Goal: Task Accomplishment & Management: Use online tool/utility

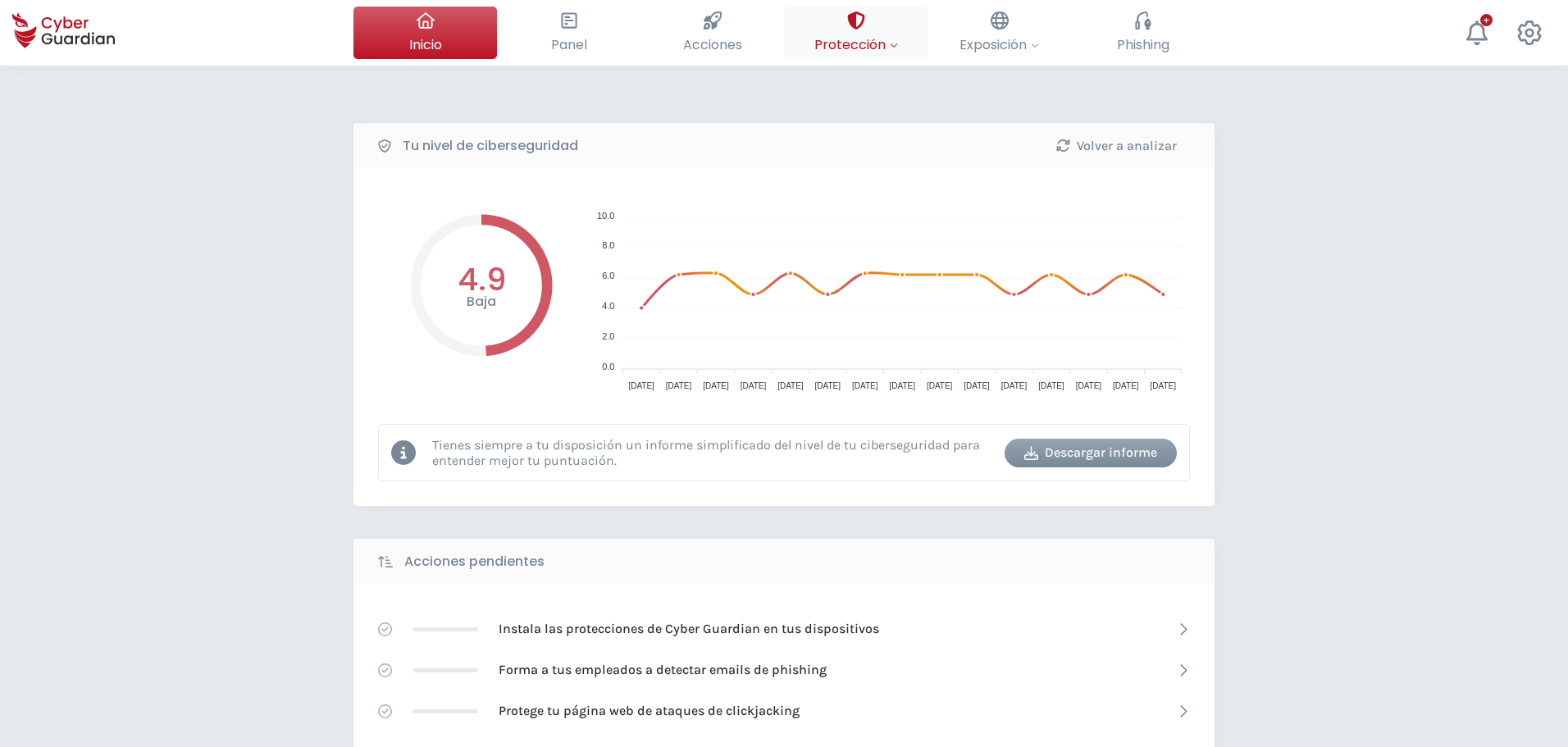
click at [852, 46] on span "Protección" at bounding box center [857, 44] width 84 height 20
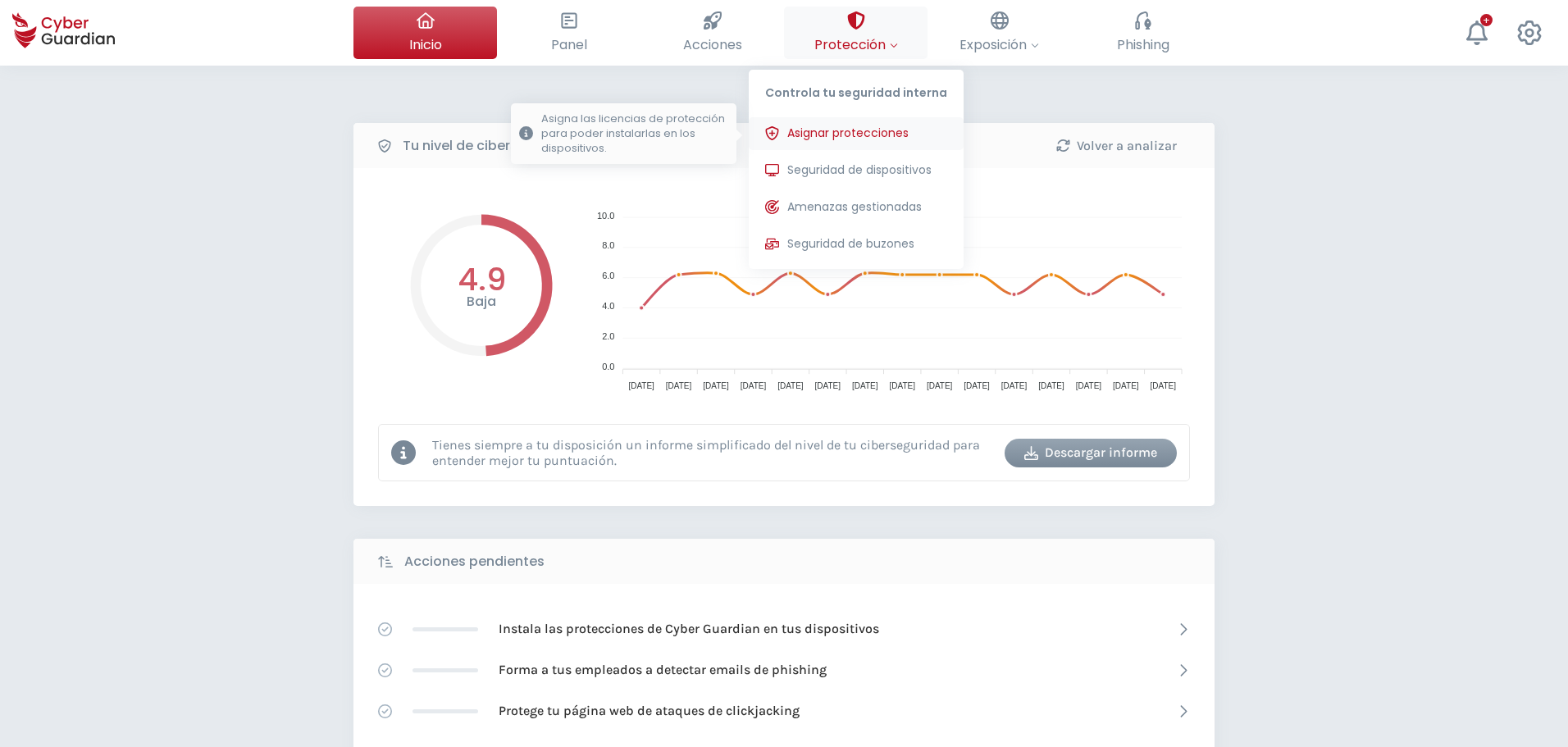
click at [878, 140] on span "Asignar protecciones" at bounding box center [848, 133] width 122 height 18
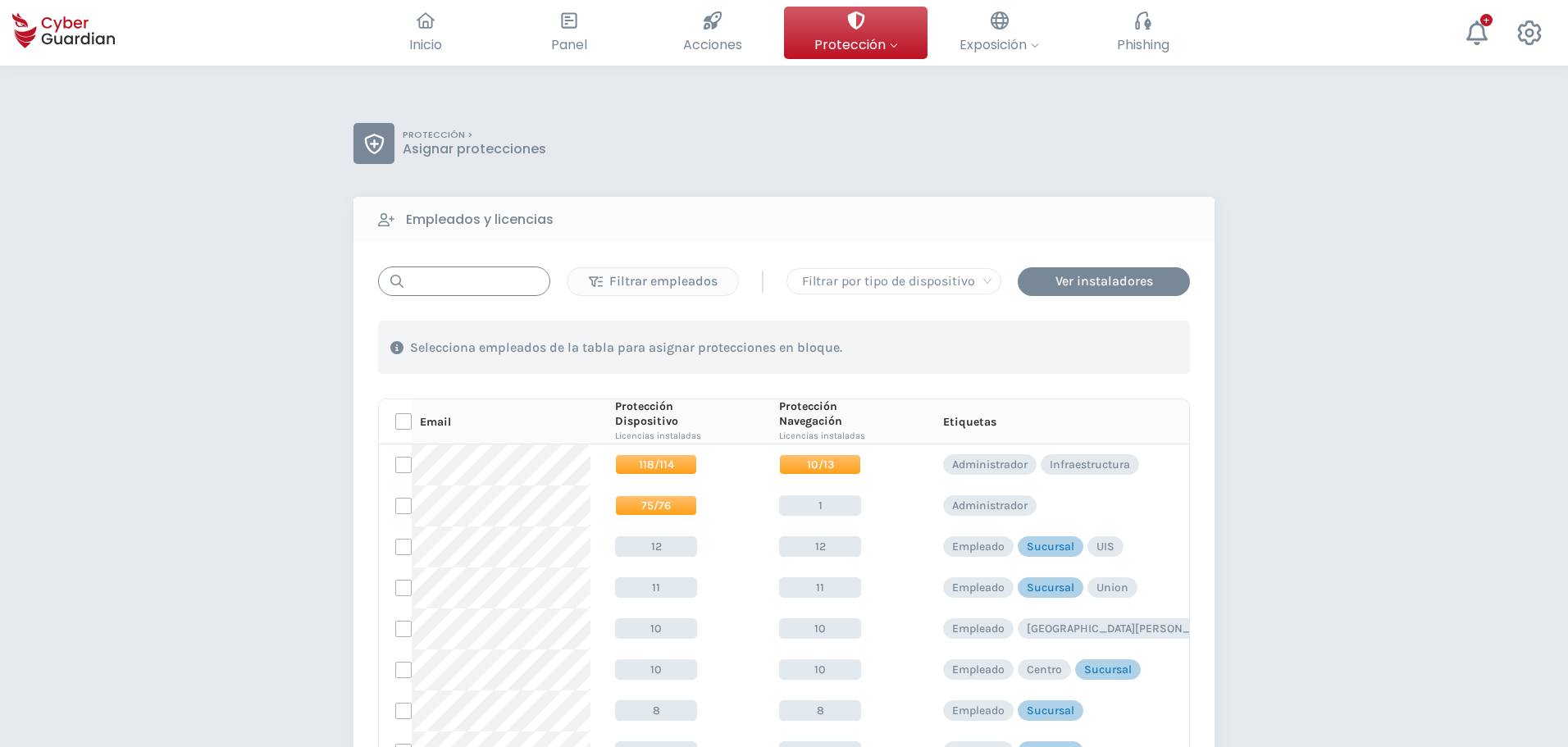
click at [462, 279] on input "text" at bounding box center [464, 281] width 172 height 29
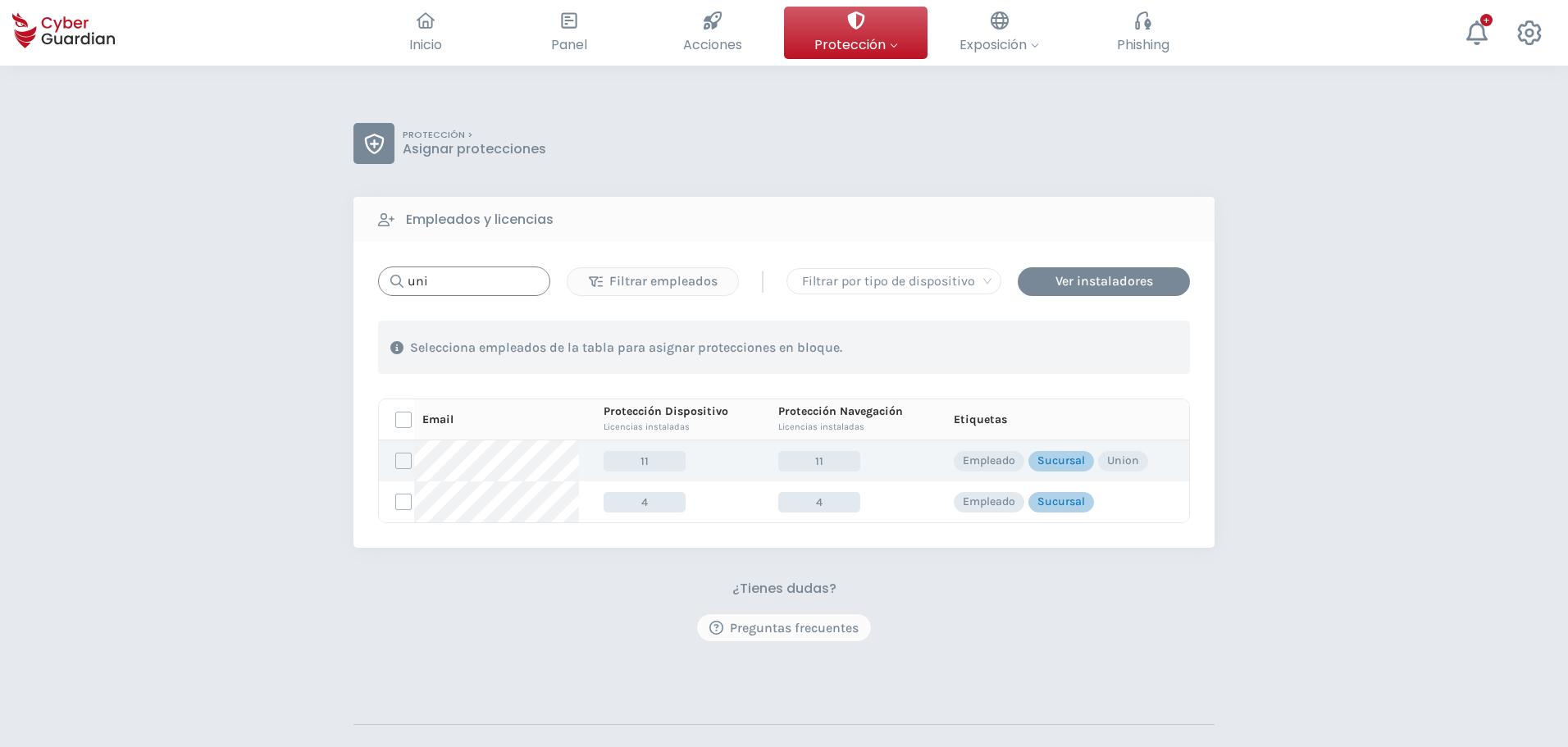
type input "uni"
click at [405, 458] on label at bounding box center [403, 461] width 17 height 17
click at [396, 458] on input "checkbox" at bounding box center [396, 460] width 0 height 15
click at [1066, 341] on div "Asignar protecciones" at bounding box center [1090, 348] width 148 height 19
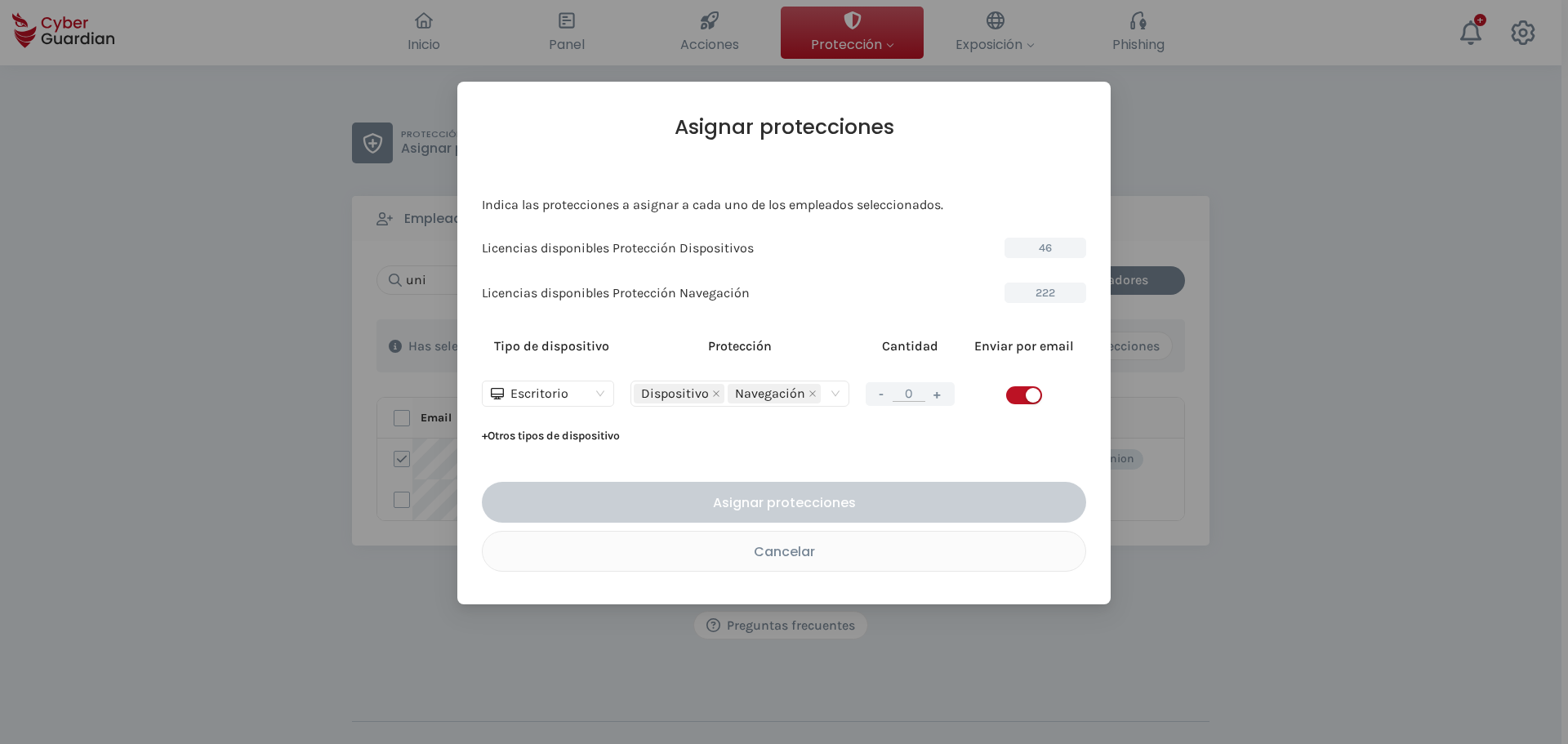
click at [1013, 396] on span "button" at bounding box center [1024, 395] width 36 height 18
click at [941, 398] on button "+" at bounding box center [937, 394] width 19 height 20
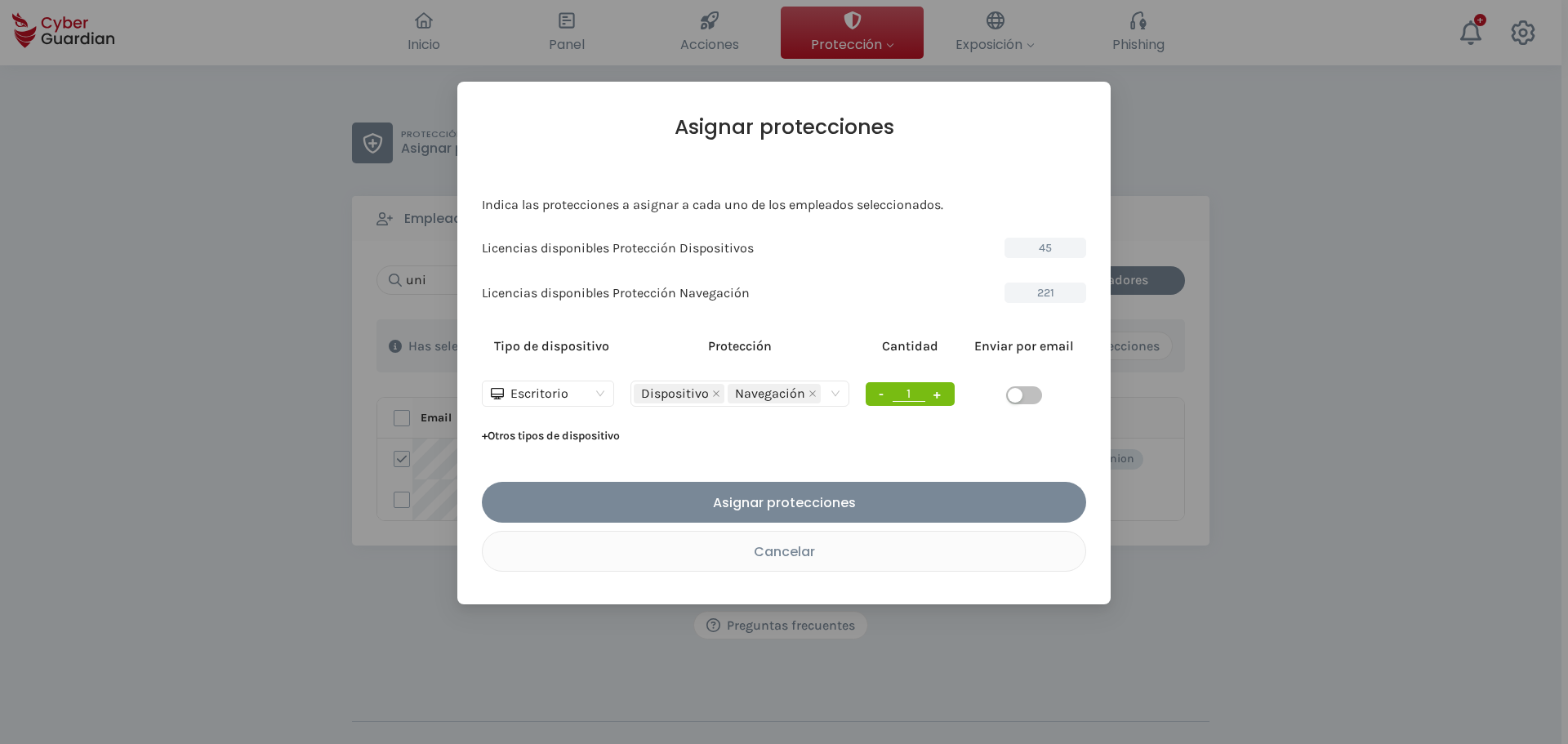
click at [940, 400] on button "+" at bounding box center [937, 394] width 19 height 20
type input "2"
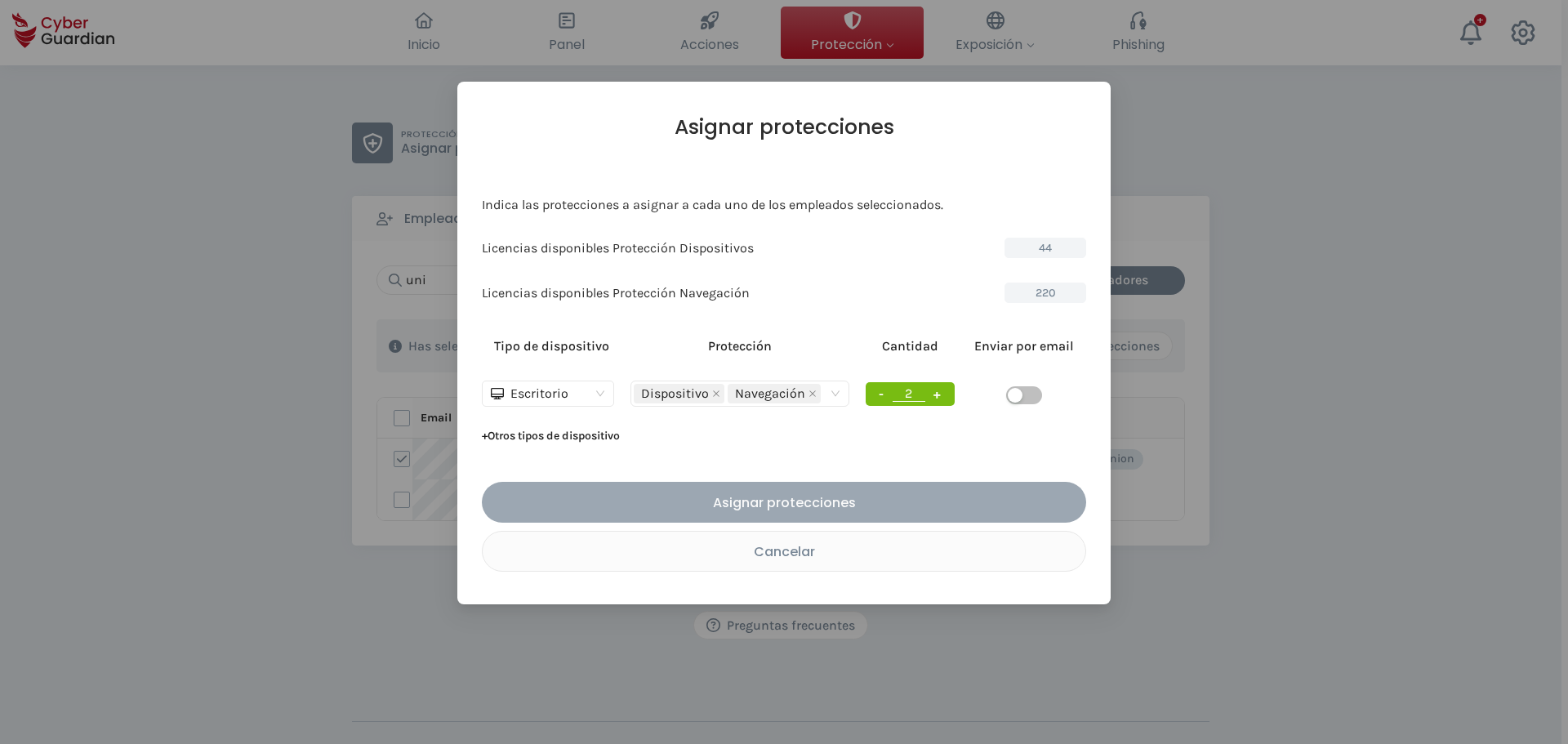
click at [919, 501] on div "Asignar protecciones" at bounding box center [784, 501] width 580 height 20
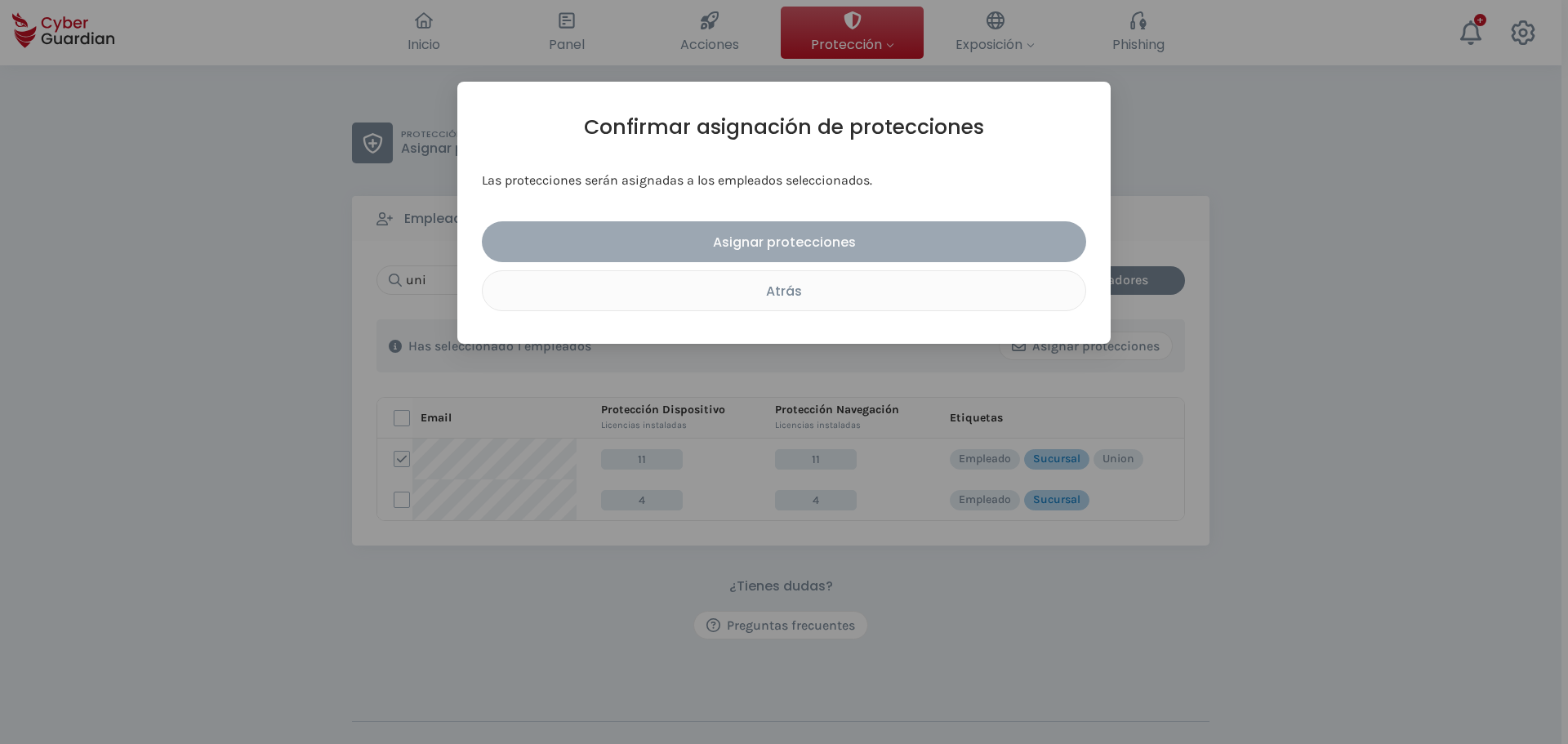
click at [819, 245] on div "Asignar protecciones" at bounding box center [784, 242] width 580 height 20
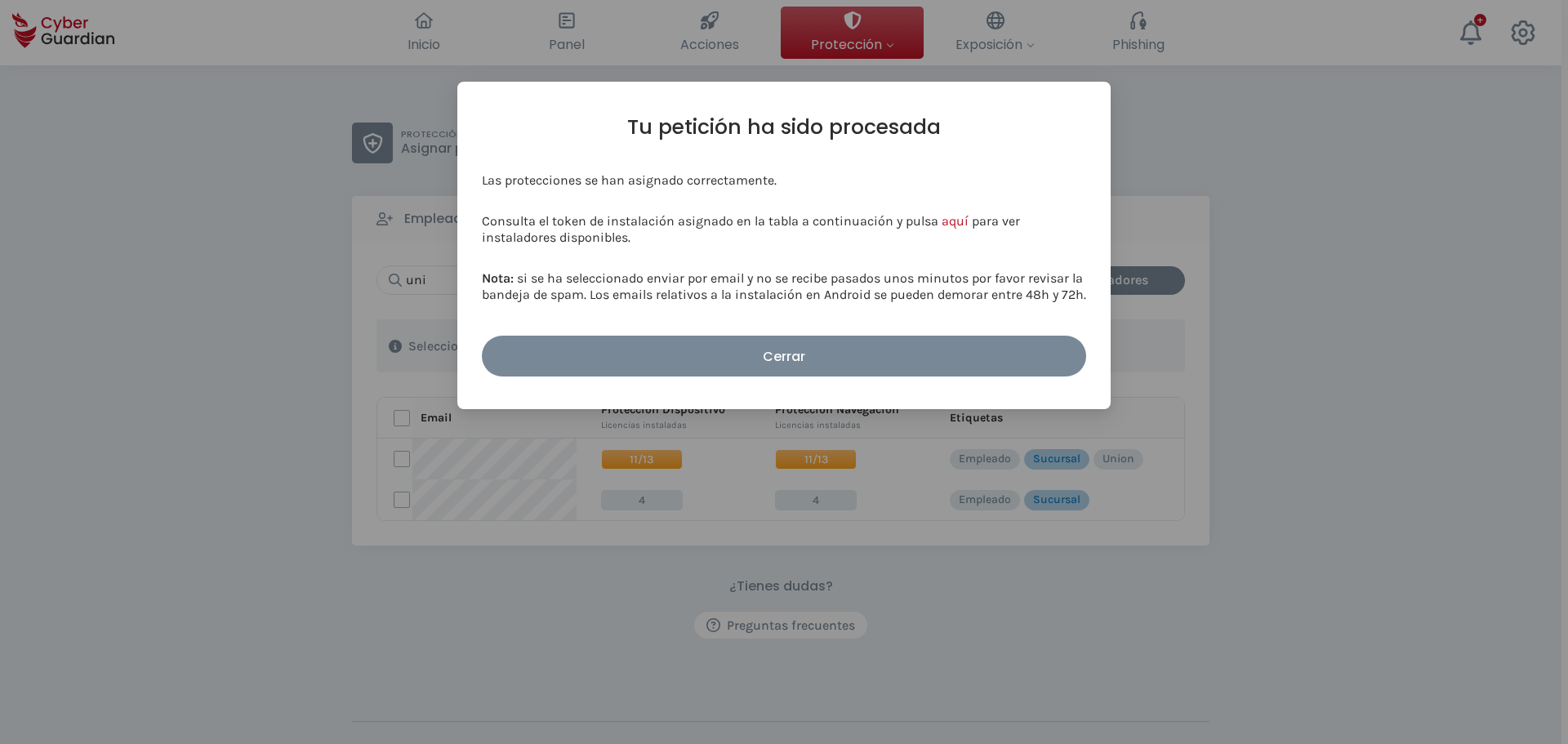
click at [880, 363] on div "Cerrar" at bounding box center [784, 356] width 580 height 20
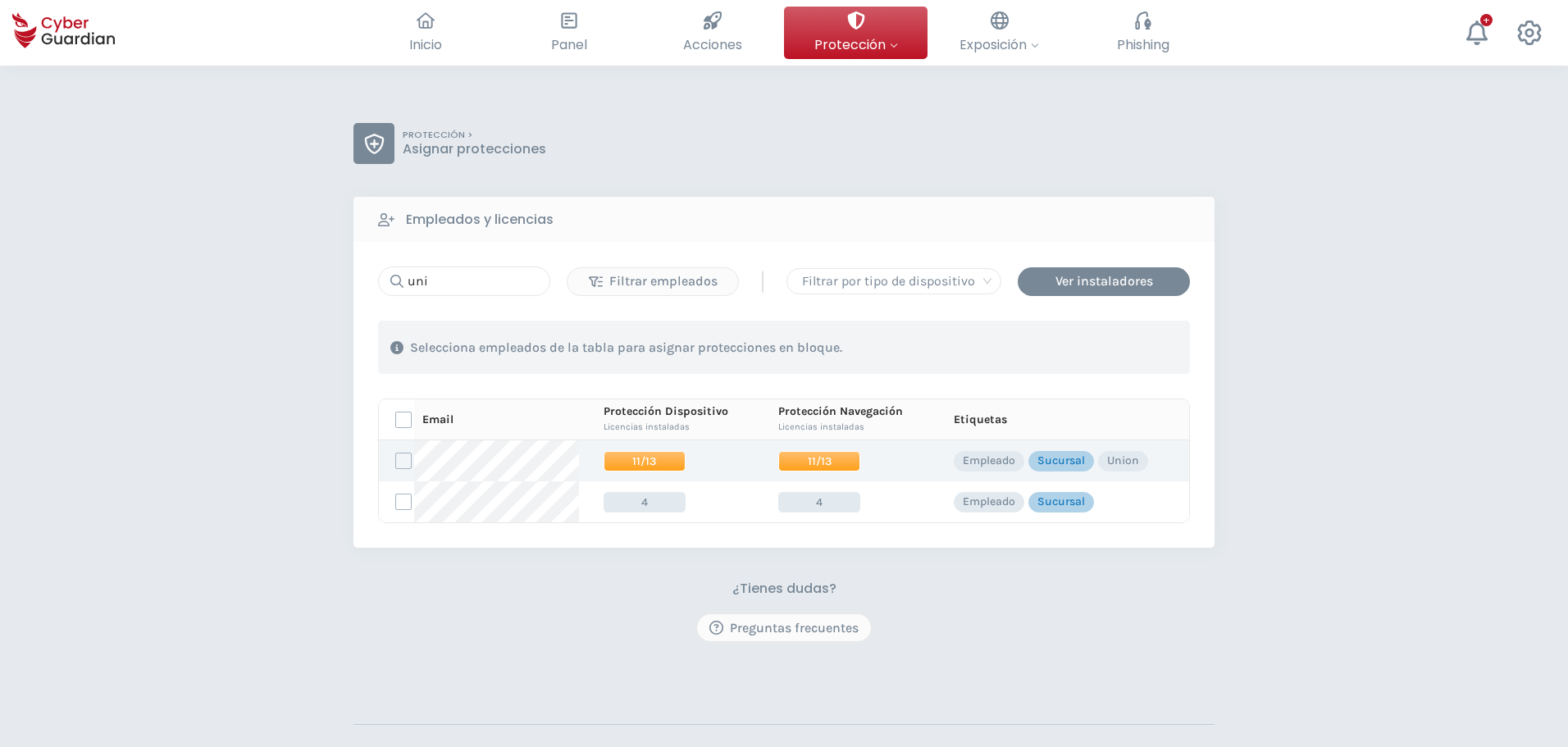
click at [826, 467] on span "11/13" at bounding box center [820, 461] width 82 height 20
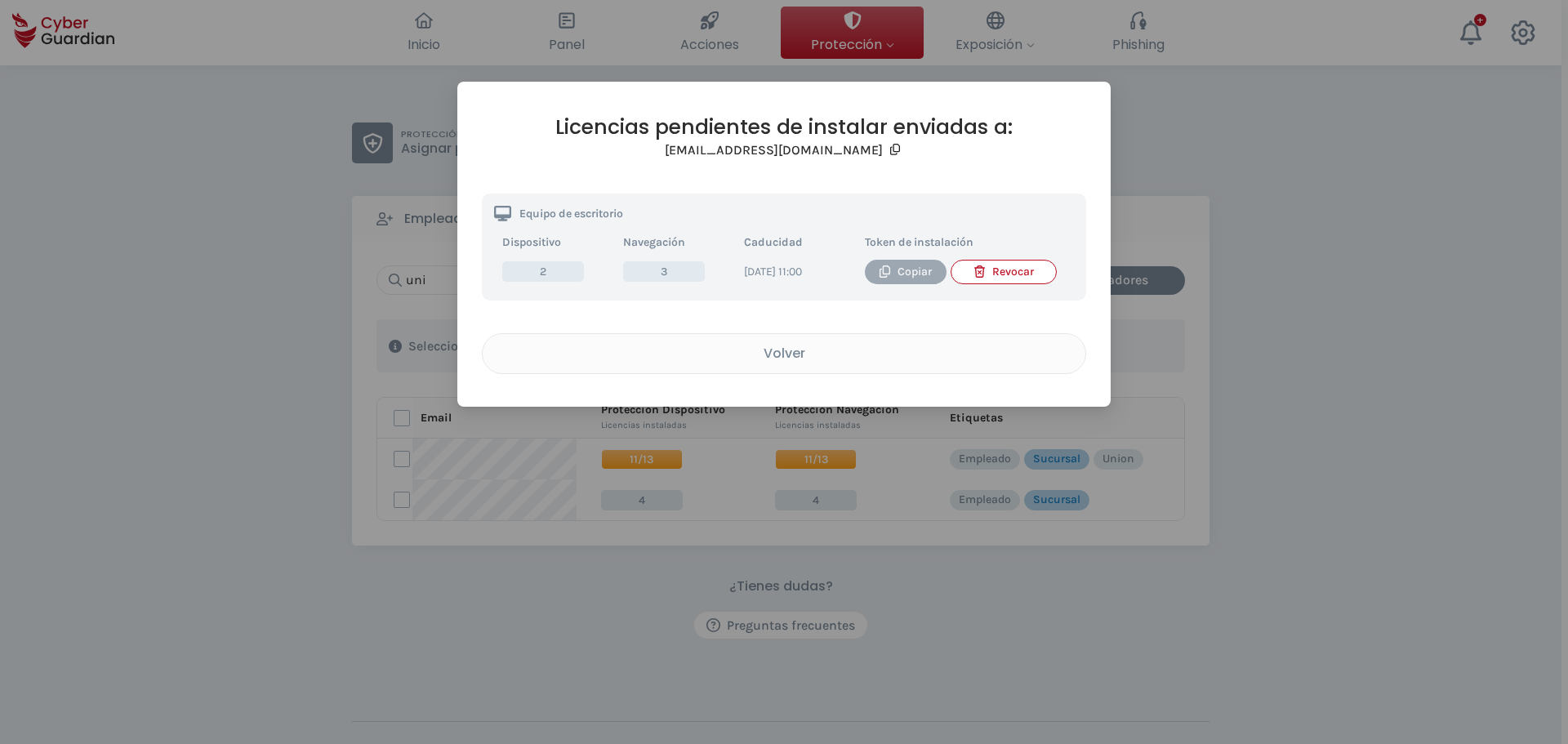
click at [916, 270] on div "Copiar" at bounding box center [905, 272] width 57 height 18
click at [802, 362] on div "Volver" at bounding box center [784, 352] width 578 height 20
